Goal: Task Accomplishment & Management: Complete application form

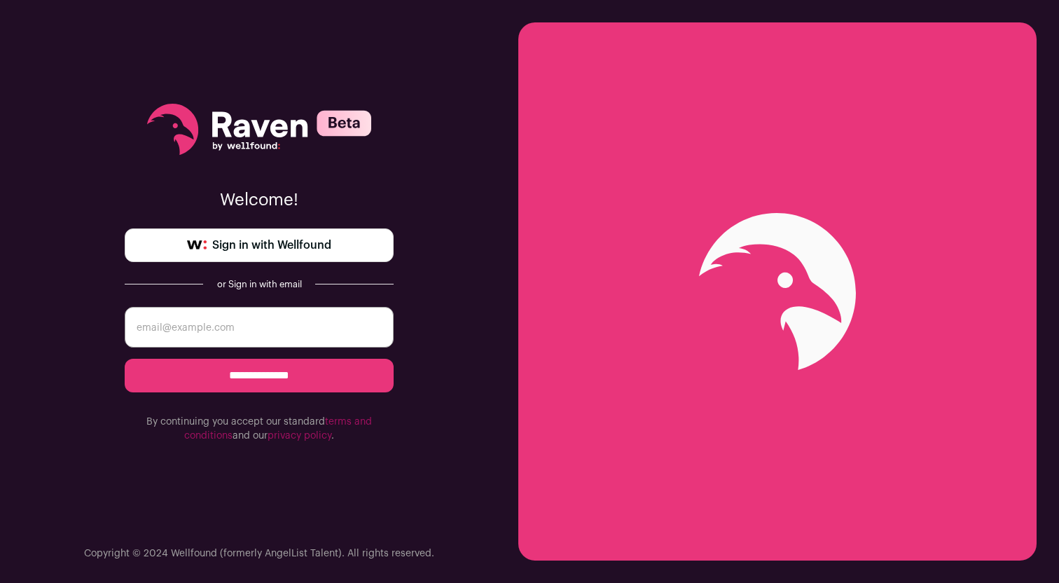
click at [272, 239] on span "Sign in with Wellfound" at bounding box center [271, 245] width 119 height 17
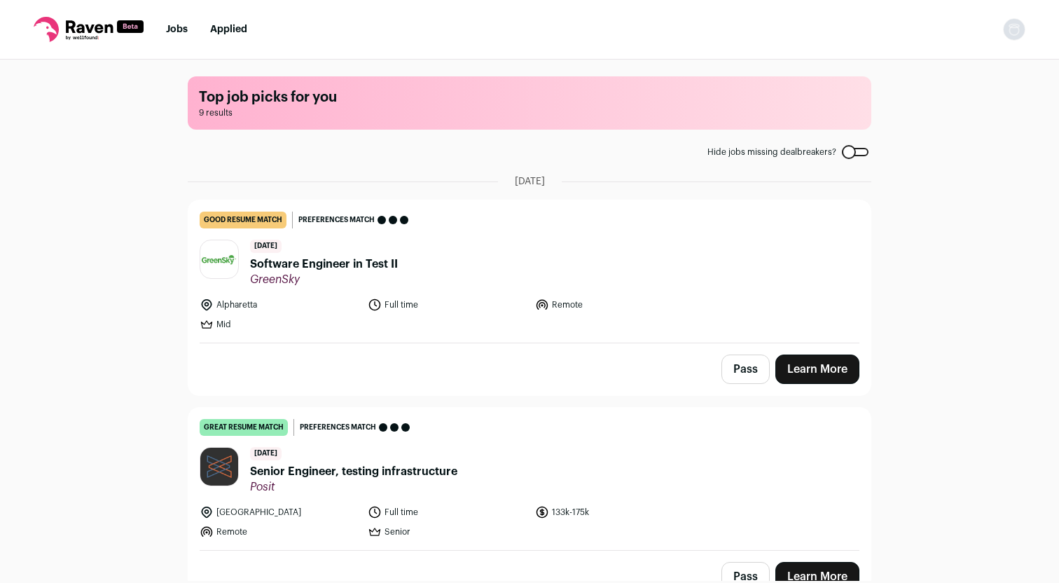
click at [336, 265] on span "Software Engineer in Test II" at bounding box center [324, 264] width 148 height 17
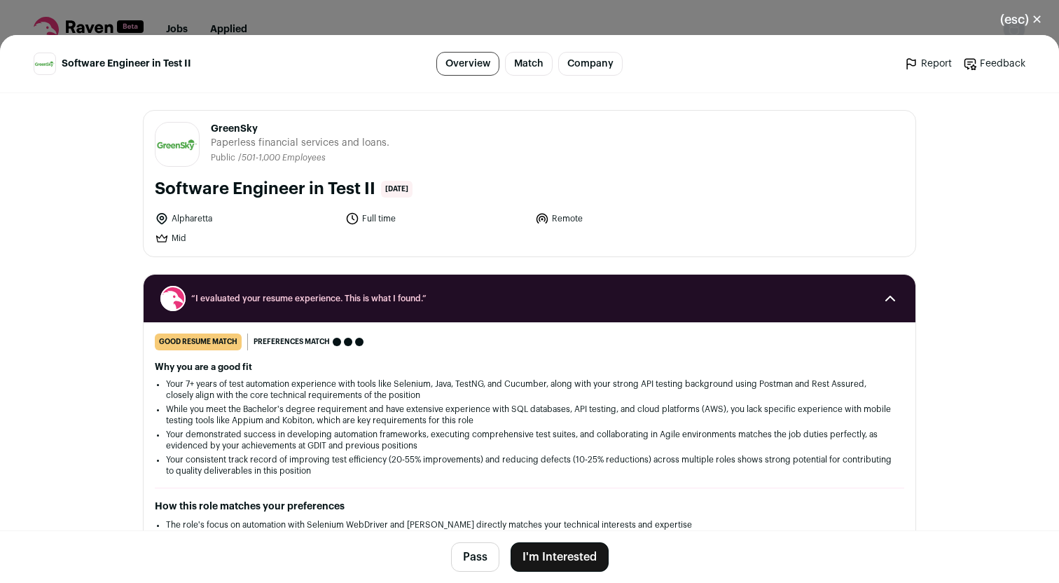
click at [558, 570] on button "I'm Interested" at bounding box center [560, 556] width 98 height 29
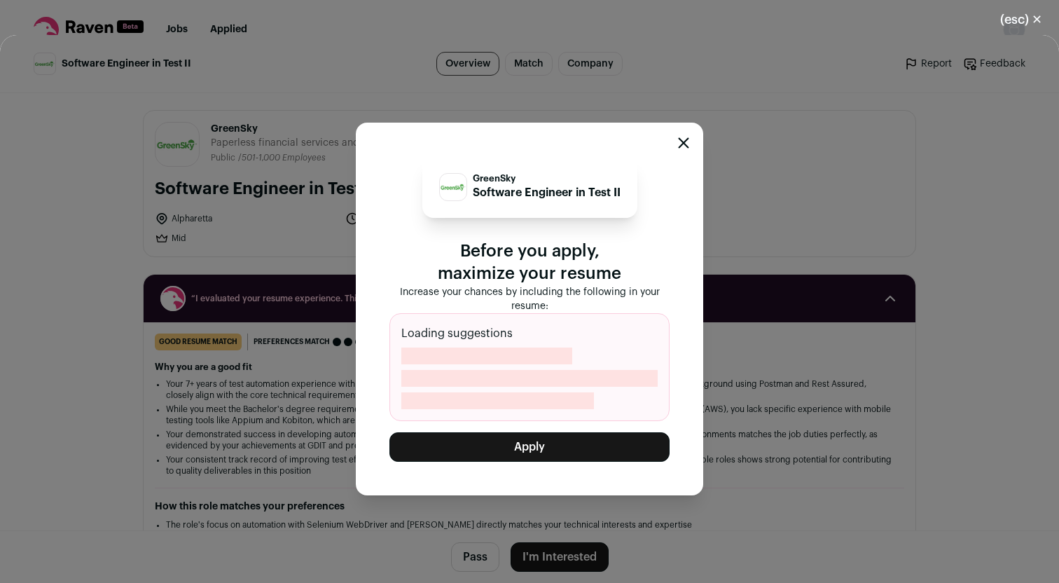
click at [547, 439] on button "Apply" at bounding box center [530, 446] width 280 height 29
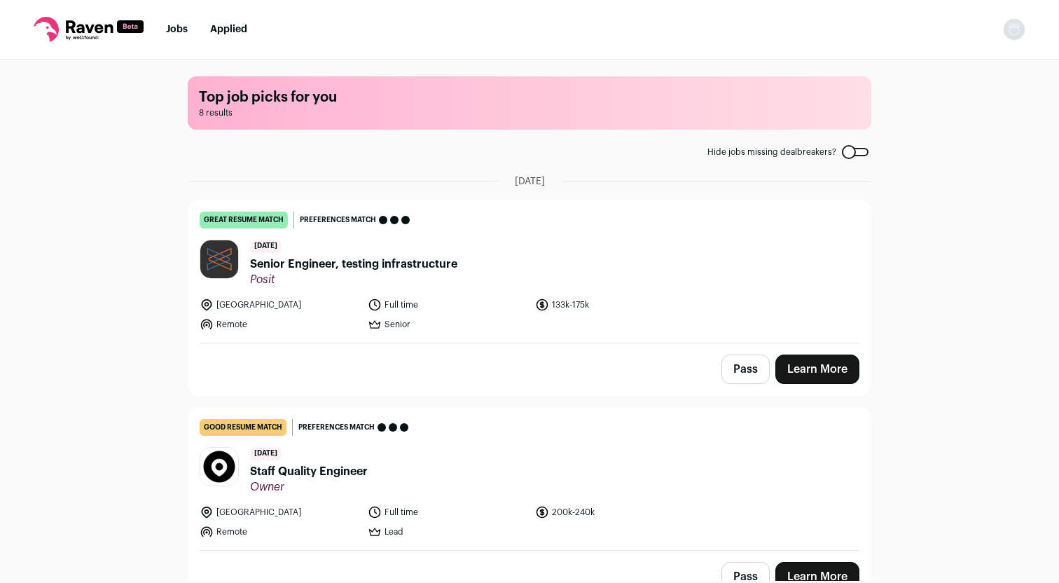
click at [361, 268] on span "Senior Engineer, testing infrastructure" at bounding box center [353, 264] width 207 height 17
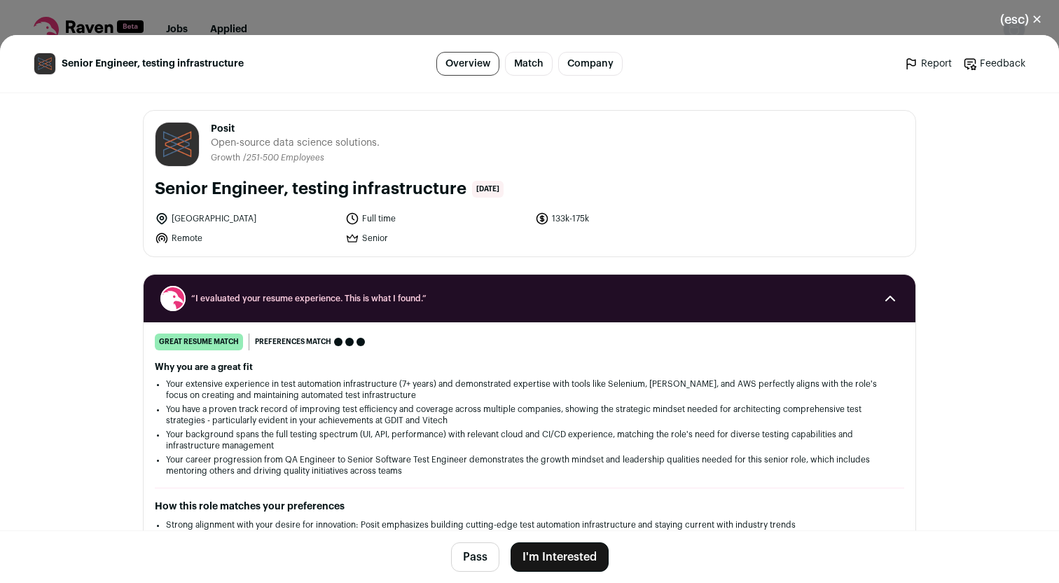
click at [554, 556] on button "I'm Interested" at bounding box center [560, 556] width 98 height 29
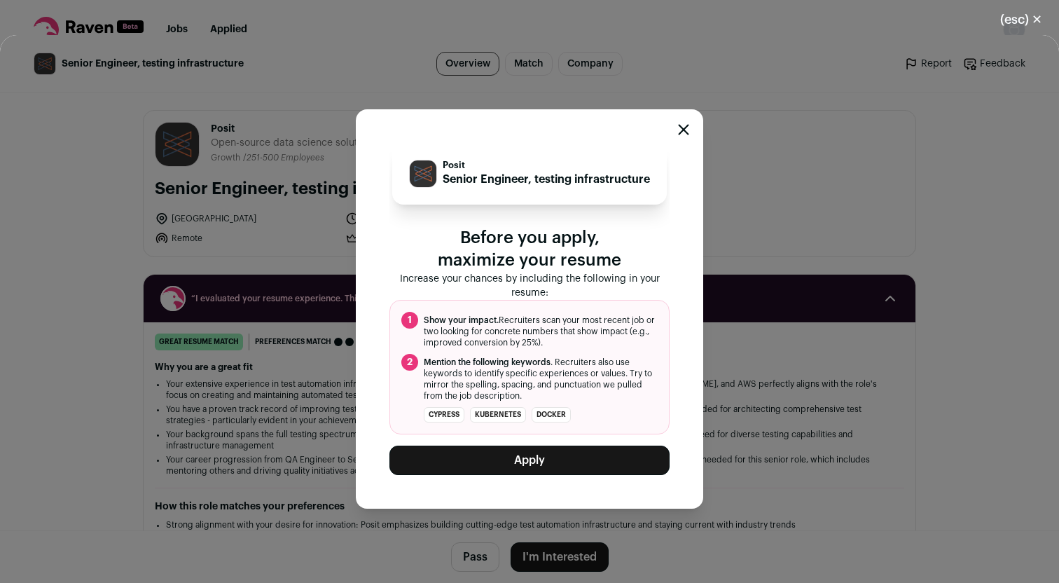
click at [558, 475] on button "Apply" at bounding box center [530, 460] width 280 height 29
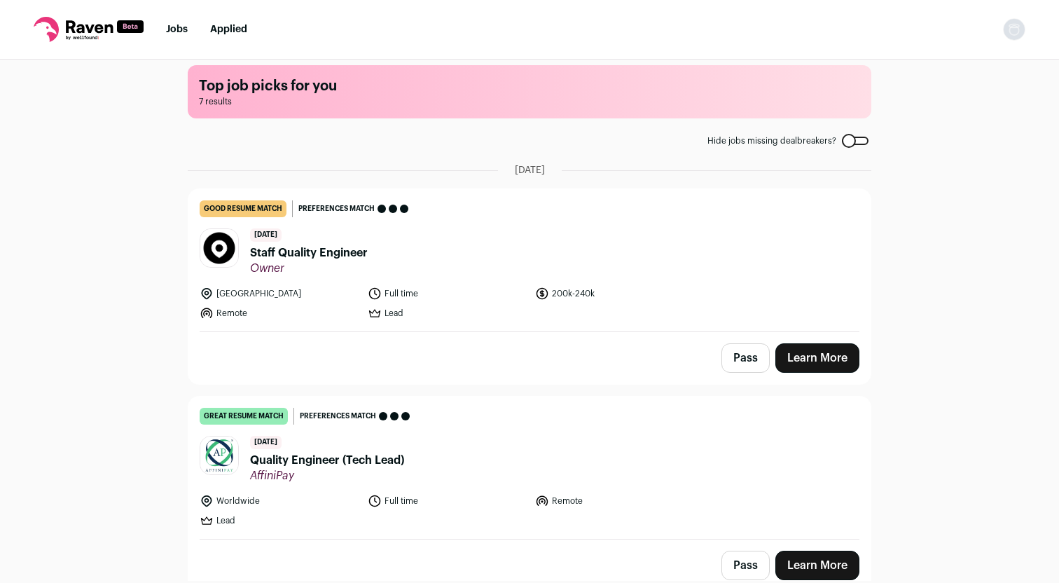
scroll to position [11, 0]
click at [814, 362] on link "Learn More" at bounding box center [818, 357] width 84 height 29
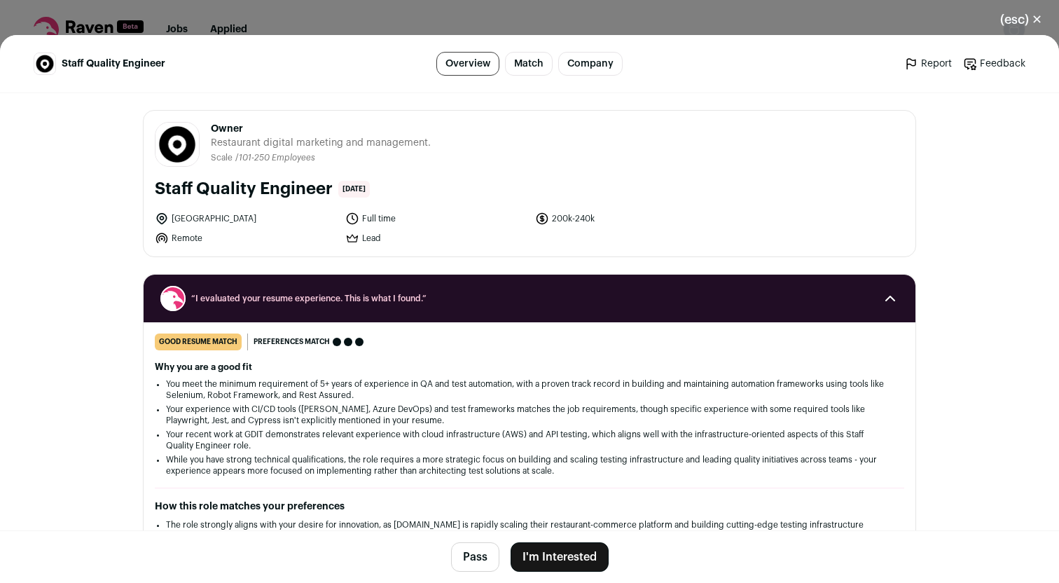
click at [548, 554] on button "I'm Interested" at bounding box center [560, 556] width 98 height 29
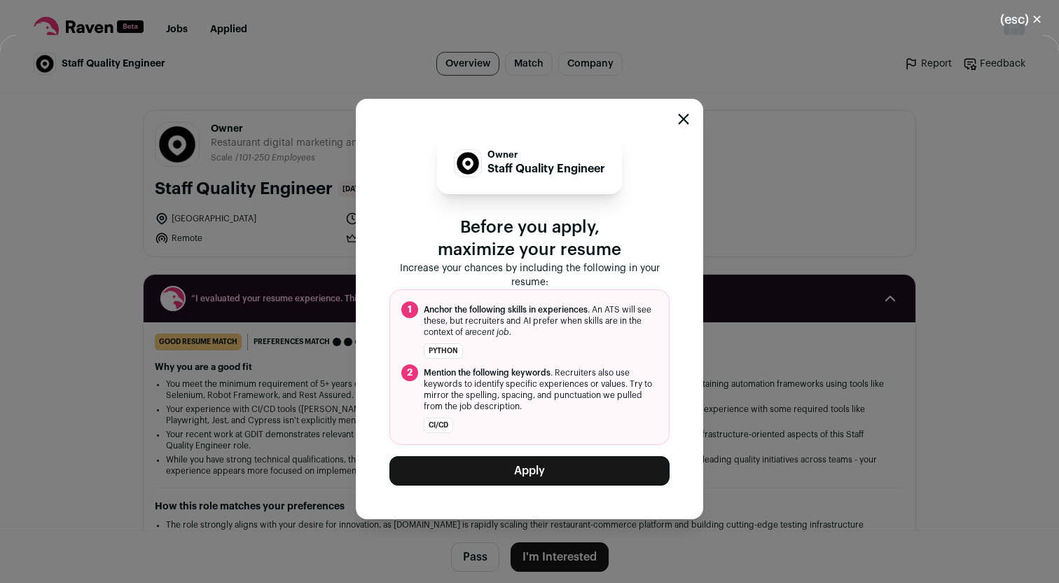
click at [547, 468] on button "Apply" at bounding box center [530, 470] width 280 height 29
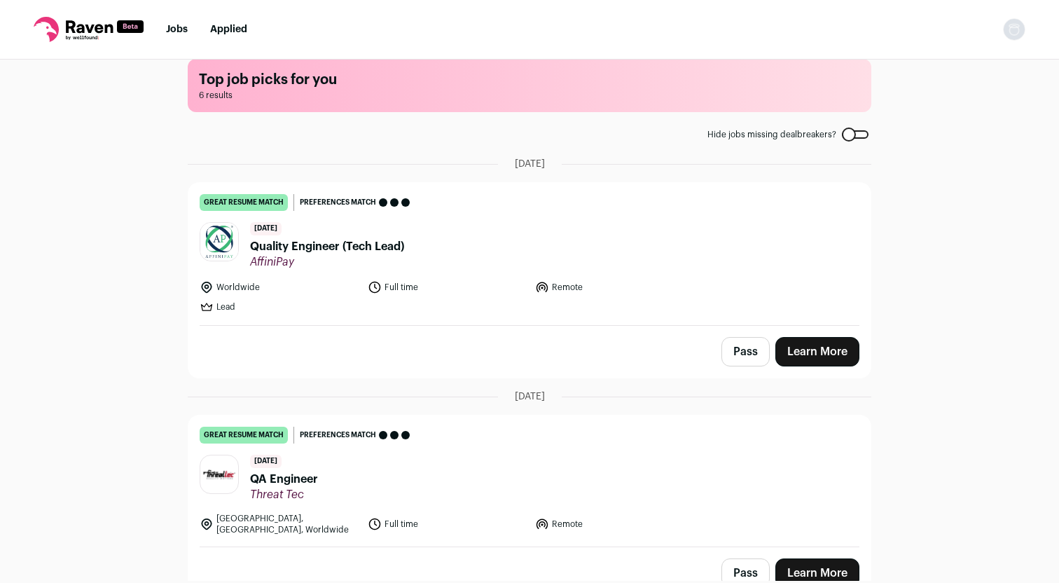
scroll to position [23, 0]
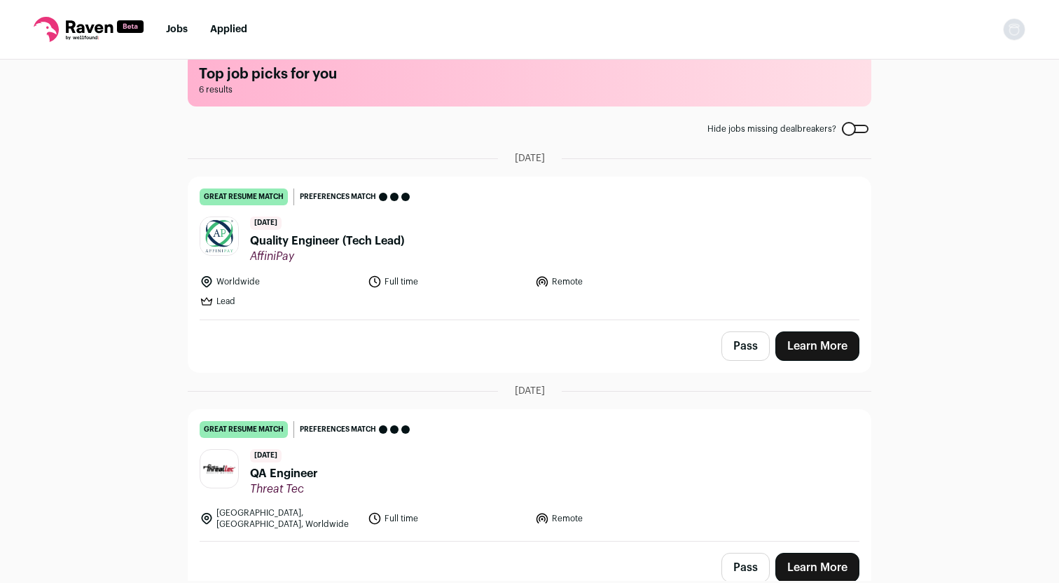
click at [812, 346] on link "Learn More" at bounding box center [818, 345] width 84 height 29
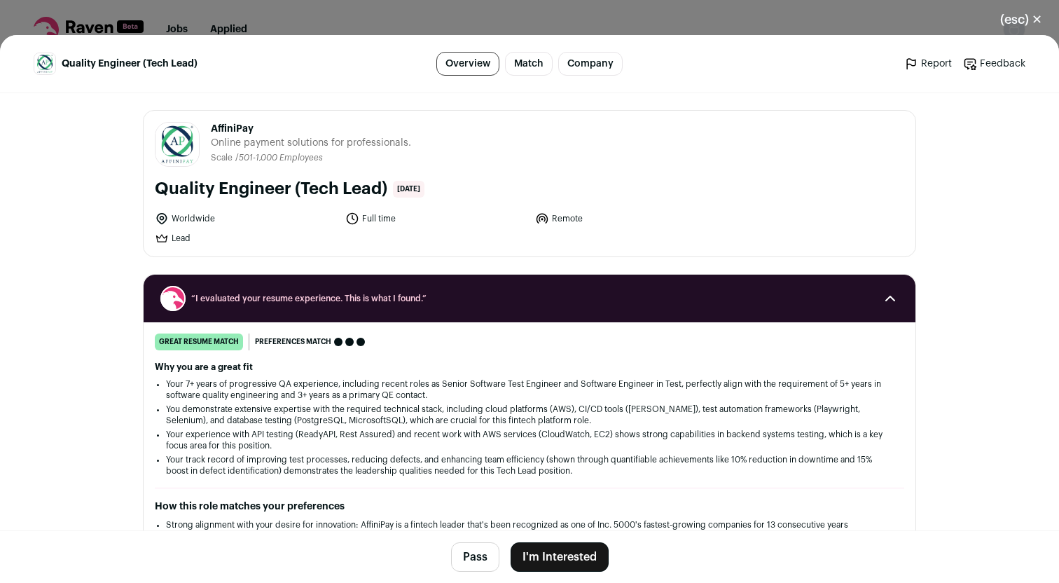
click at [564, 565] on button "I'm Interested" at bounding box center [560, 556] width 98 height 29
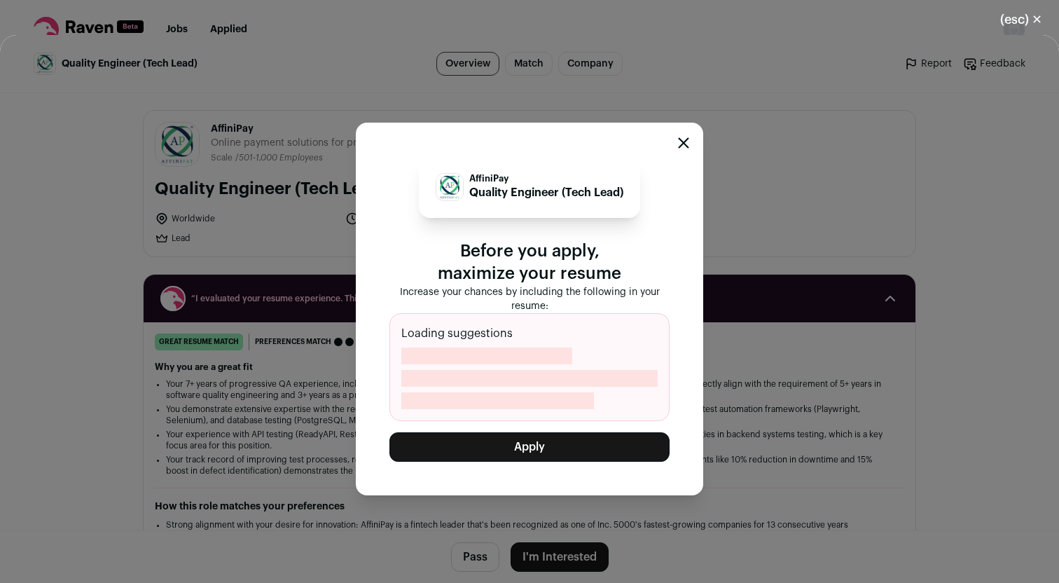
click at [561, 450] on button "Apply" at bounding box center [530, 446] width 280 height 29
